Goal: Navigation & Orientation: Find specific page/section

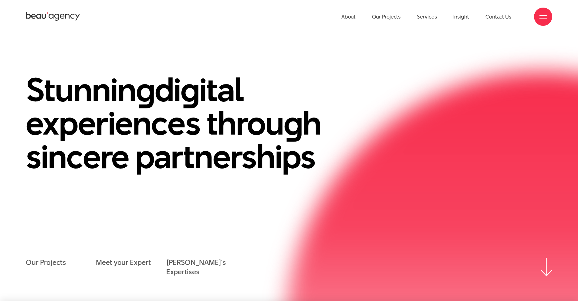
click at [541, 21] on div at bounding box center [543, 17] width 18 height 18
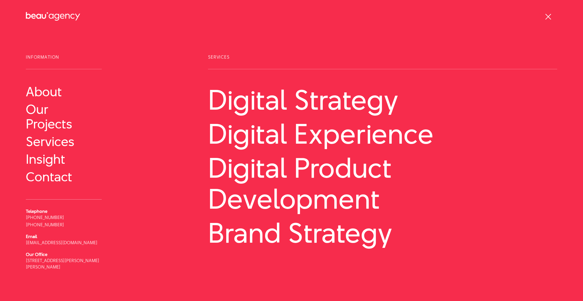
click at [548, 18] on div at bounding box center [548, 17] width 8 height 8
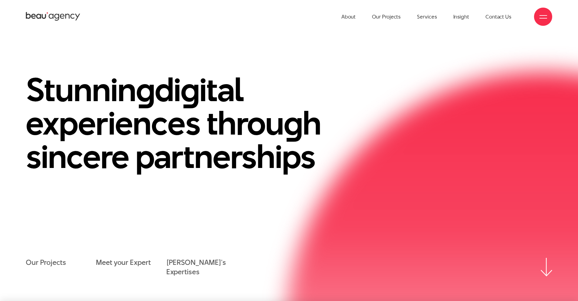
click at [158, 119] on h1 "Stunnin g di g ital experiences throu g h sincere partnerships" at bounding box center [193, 123] width 334 height 100
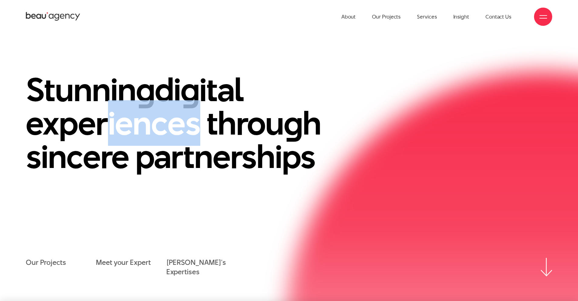
drag, startPoint x: 106, startPoint y: 115, endPoint x: 203, endPoint y: 120, distance: 96.9
click at [203, 120] on h1 "Stunnin g di g ital experiences throu g h sincere partnerships" at bounding box center [193, 123] width 334 height 100
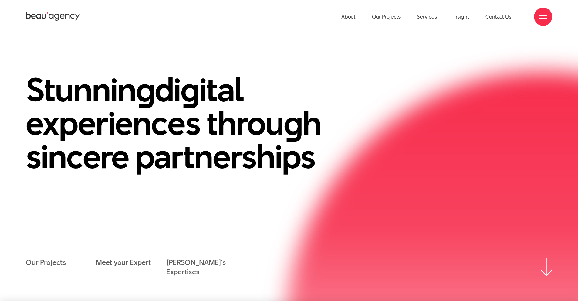
click at [269, 117] on h1 "Stunnin g di g ital experiences throu g h sincere partnerships" at bounding box center [193, 123] width 334 height 100
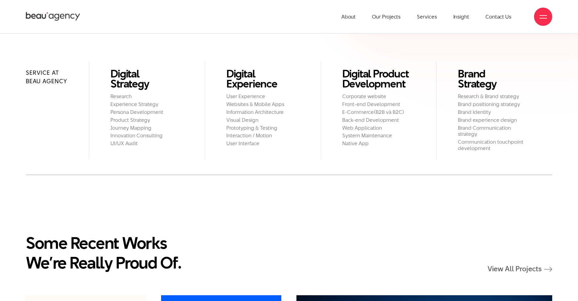
scroll to position [558, 0]
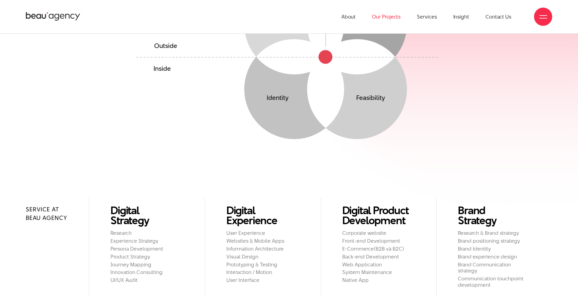
click at [390, 15] on link "Our Projects" at bounding box center [386, 16] width 29 height 33
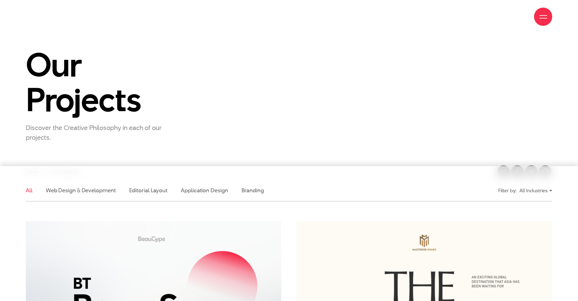
scroll to position [61, 0]
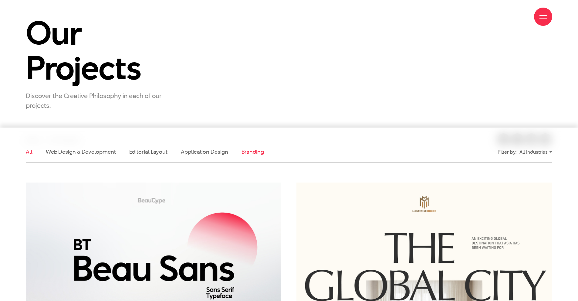
click at [251, 154] on link "Branding" at bounding box center [253, 152] width 22 height 8
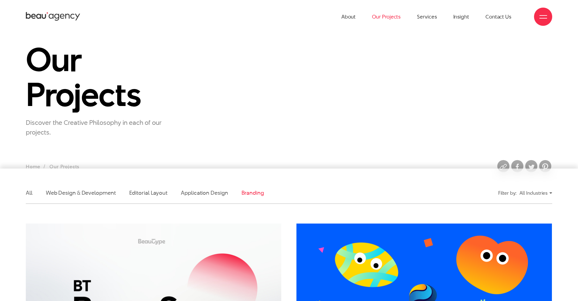
scroll to position [0, 0]
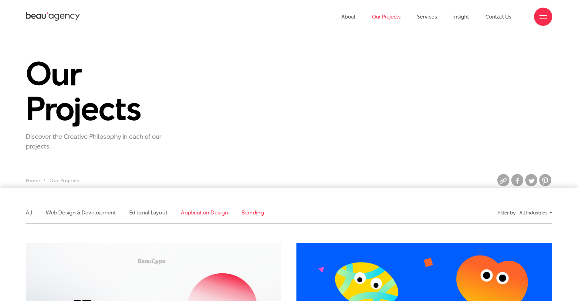
click at [216, 216] on link "Application Design" at bounding box center [204, 212] width 47 height 8
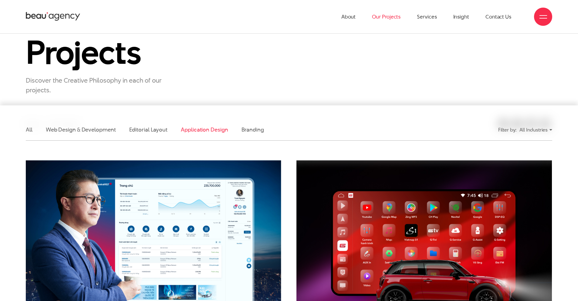
scroll to position [80, 0]
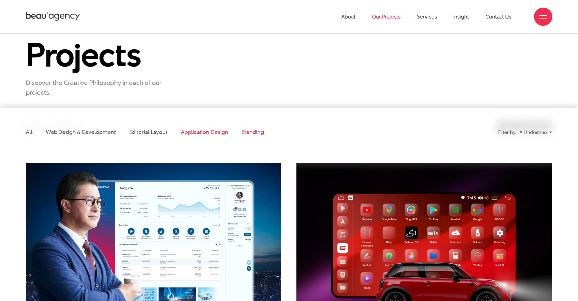
click at [250, 135] on link "Branding" at bounding box center [253, 132] width 22 height 8
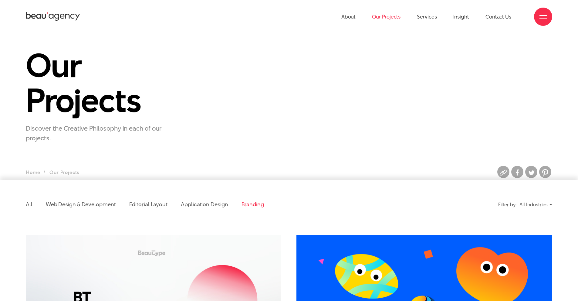
scroll to position [0, 0]
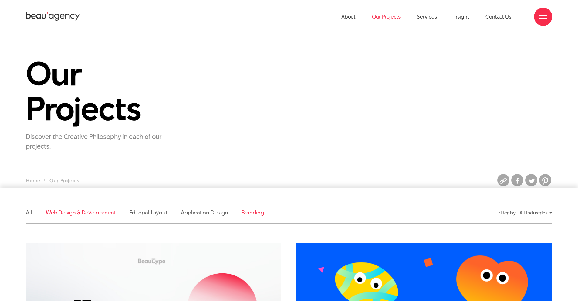
click at [90, 215] on link "Web Design & Development" at bounding box center [81, 212] width 70 height 8
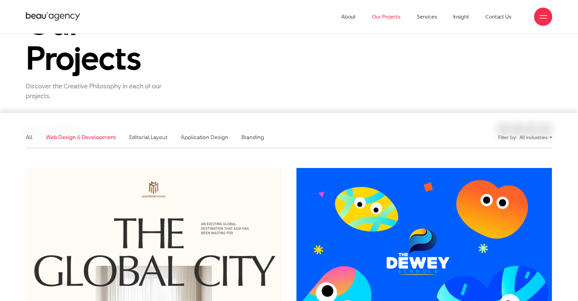
scroll to position [61, 0]
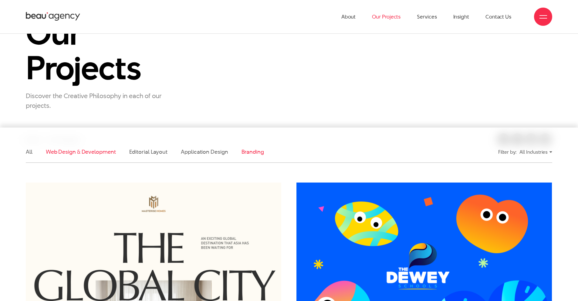
click at [242, 151] on link "Branding" at bounding box center [253, 152] width 22 height 8
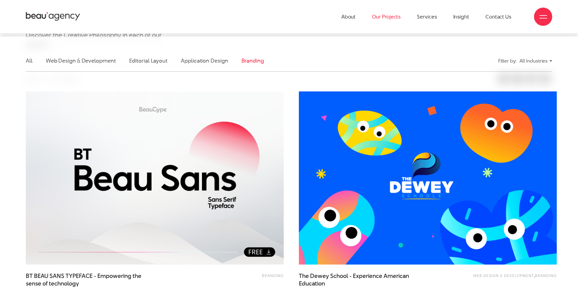
scroll to position [0, 0]
